Goal: Navigation & Orientation: Find specific page/section

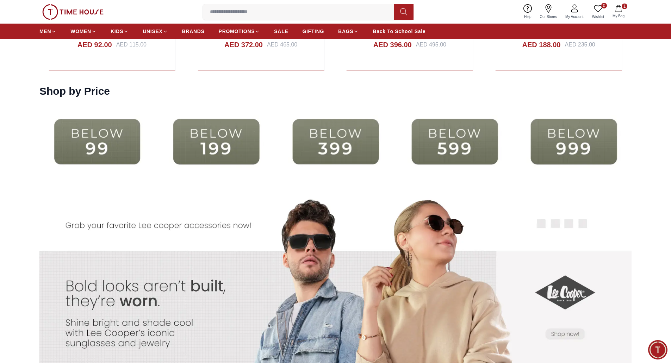
scroll to position [1905, 0]
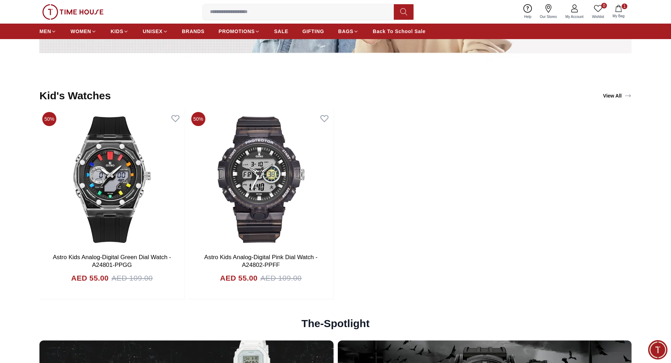
click at [611, 96] on link "View All" at bounding box center [616, 96] width 31 height 10
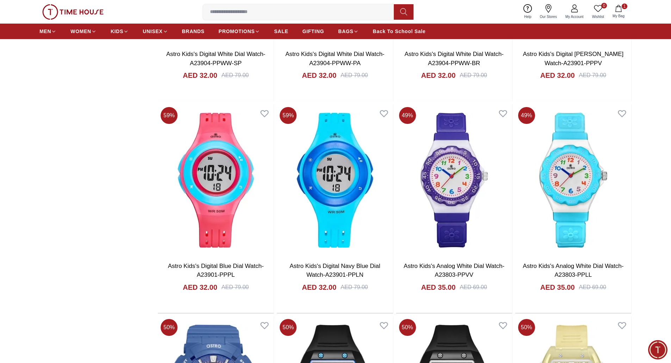
scroll to position [953, 0]
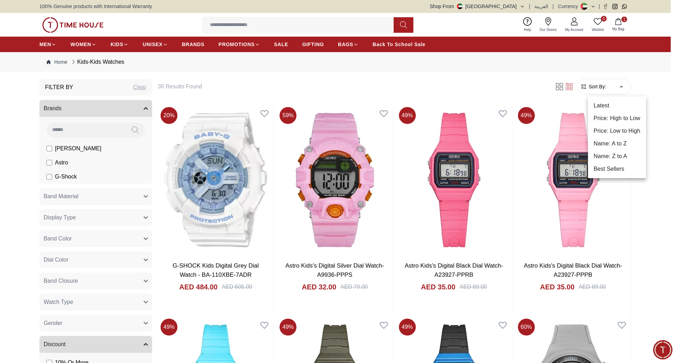
click at [611, 106] on li "Latest" at bounding box center [617, 105] width 58 height 13
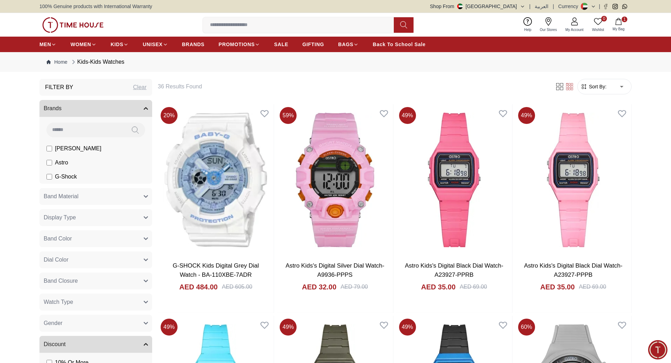
type input "*"
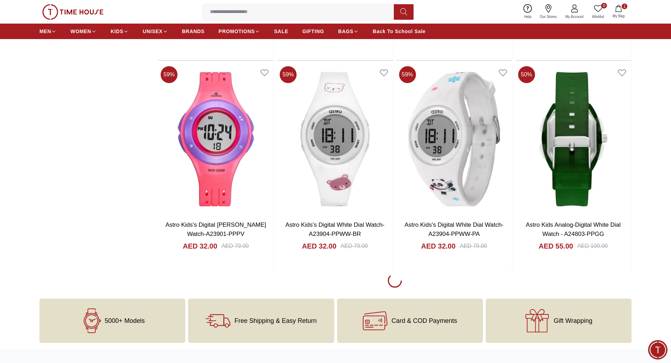
scroll to position [934, 0]
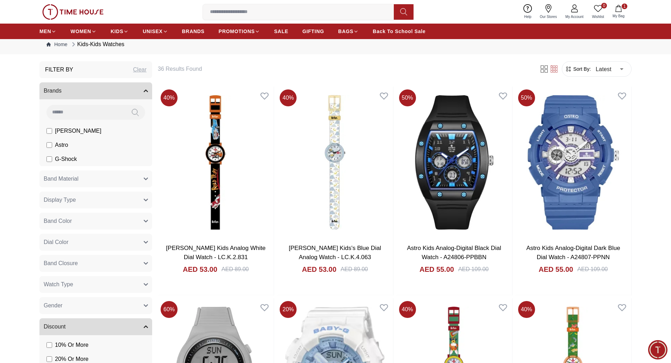
scroll to position [335, 0]
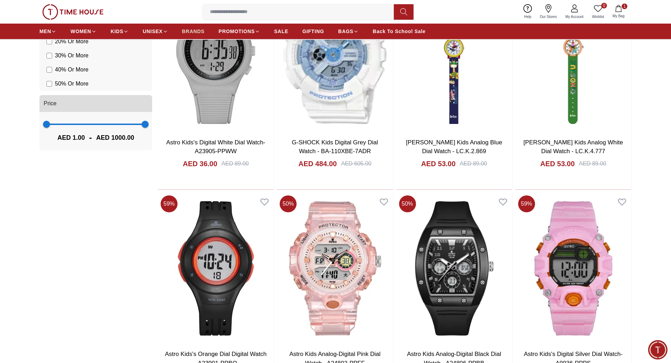
click at [195, 32] on span "BRANDS" at bounding box center [193, 31] width 23 height 7
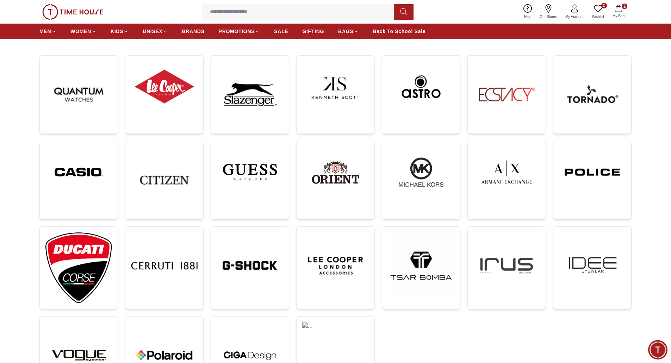
scroll to position [96, 0]
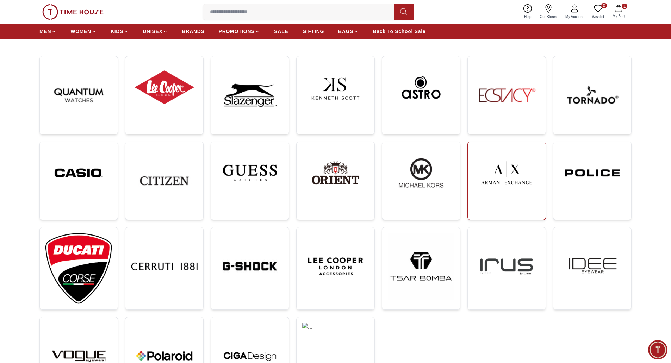
click at [499, 192] on img at bounding box center [506, 173] width 67 height 51
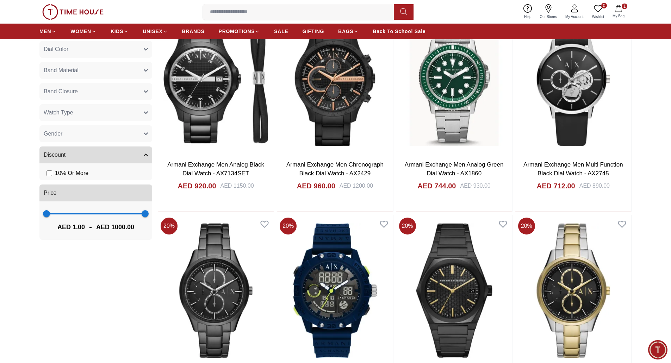
scroll to position [299, 0]
